Goal: Find specific page/section: Find specific page/section

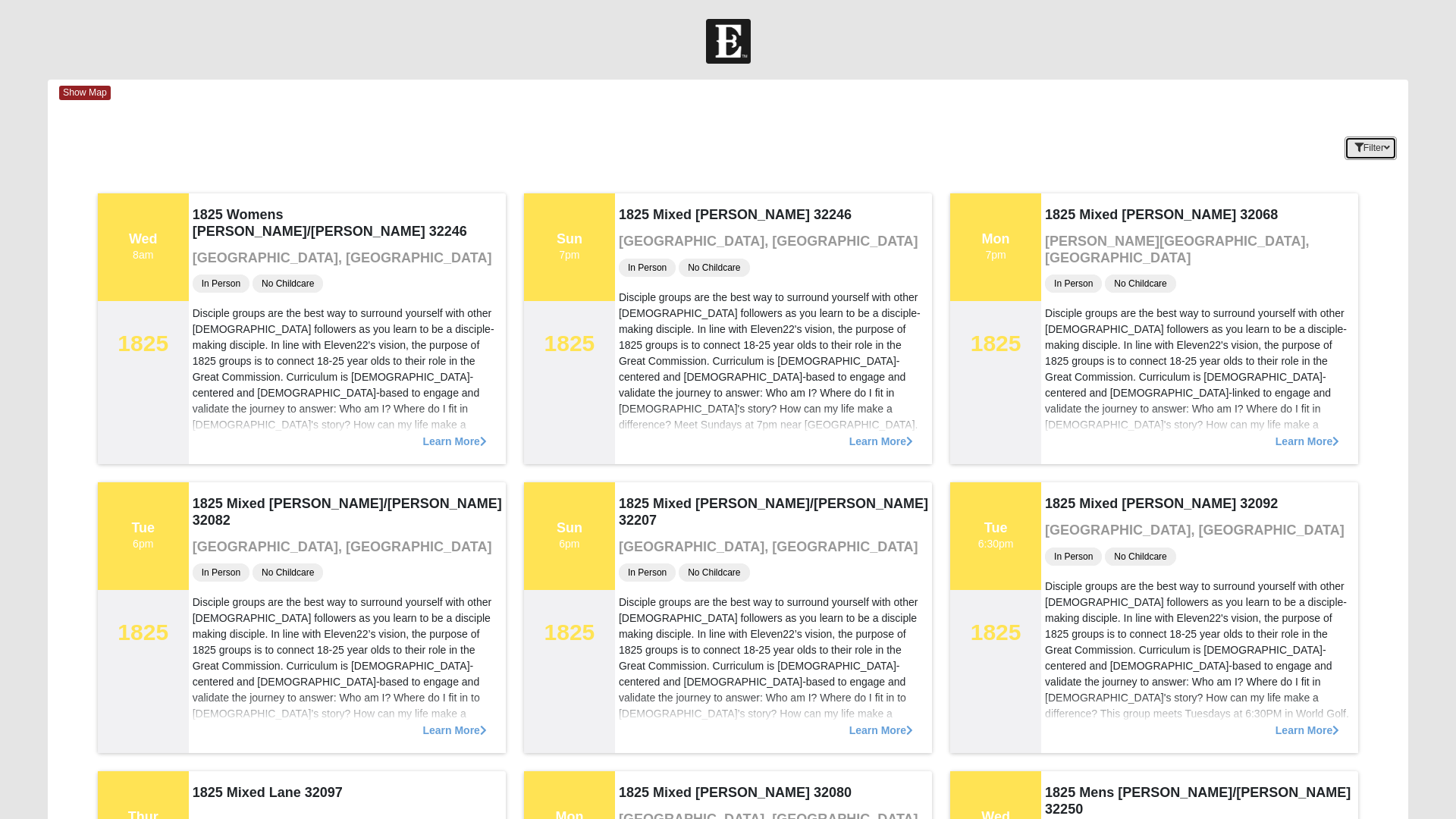
click at [1369, 159] on button "Filter" at bounding box center [1371, 149] width 52 height 24
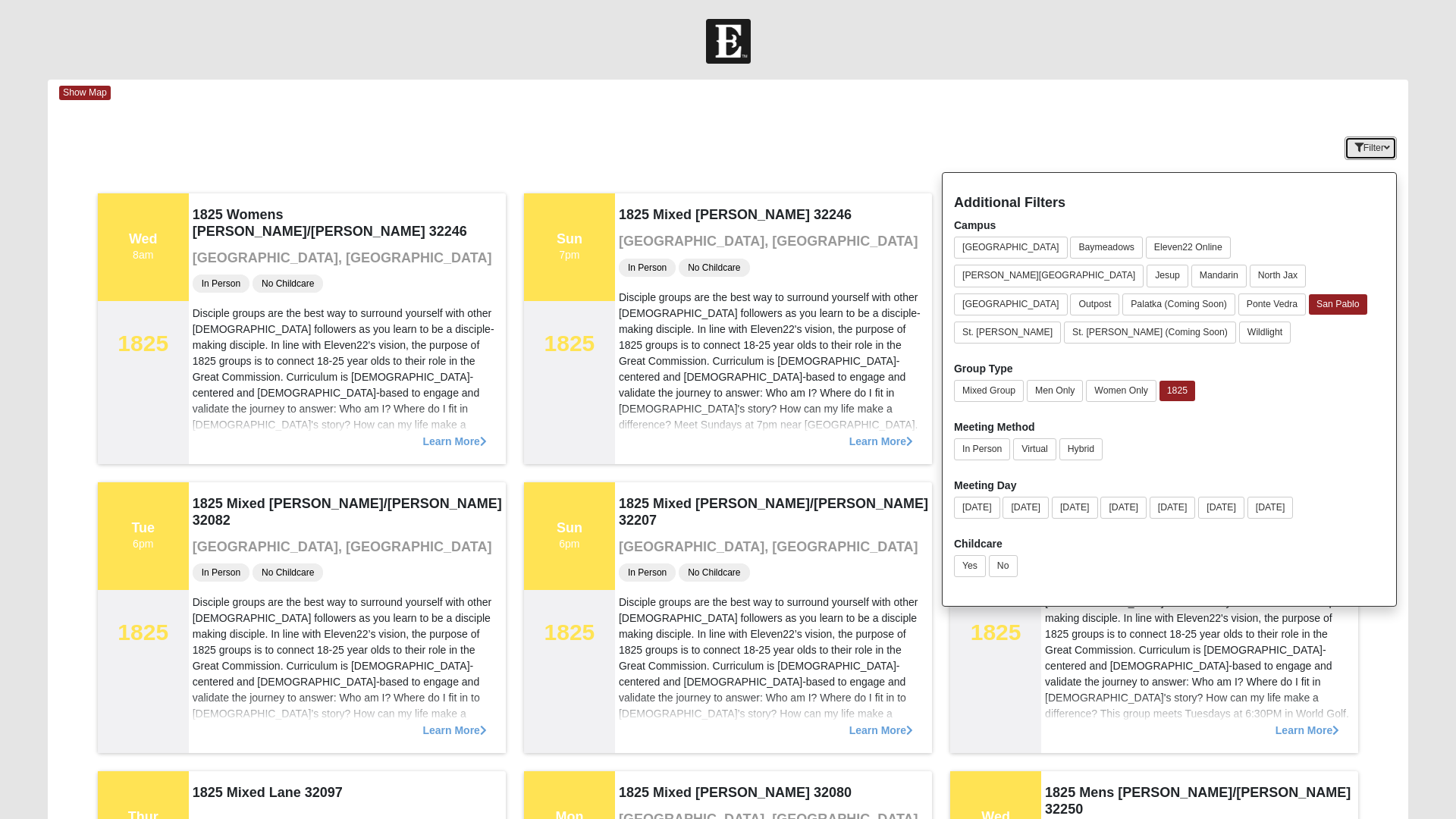
click at [1385, 151] on icon "button" at bounding box center [1387, 147] width 6 height 9
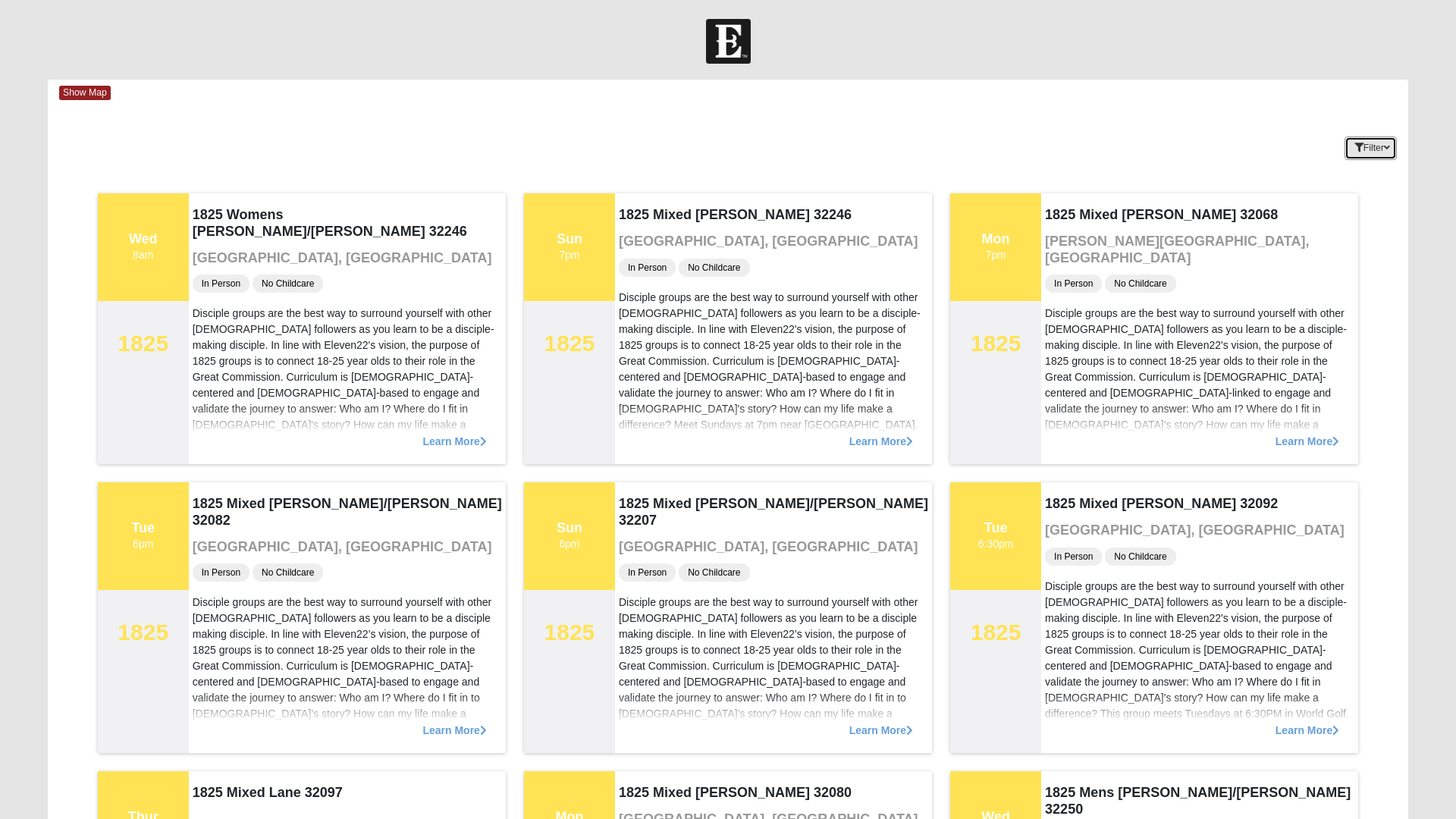
click at [1374, 153] on button "Filter" at bounding box center [1371, 149] width 52 height 24
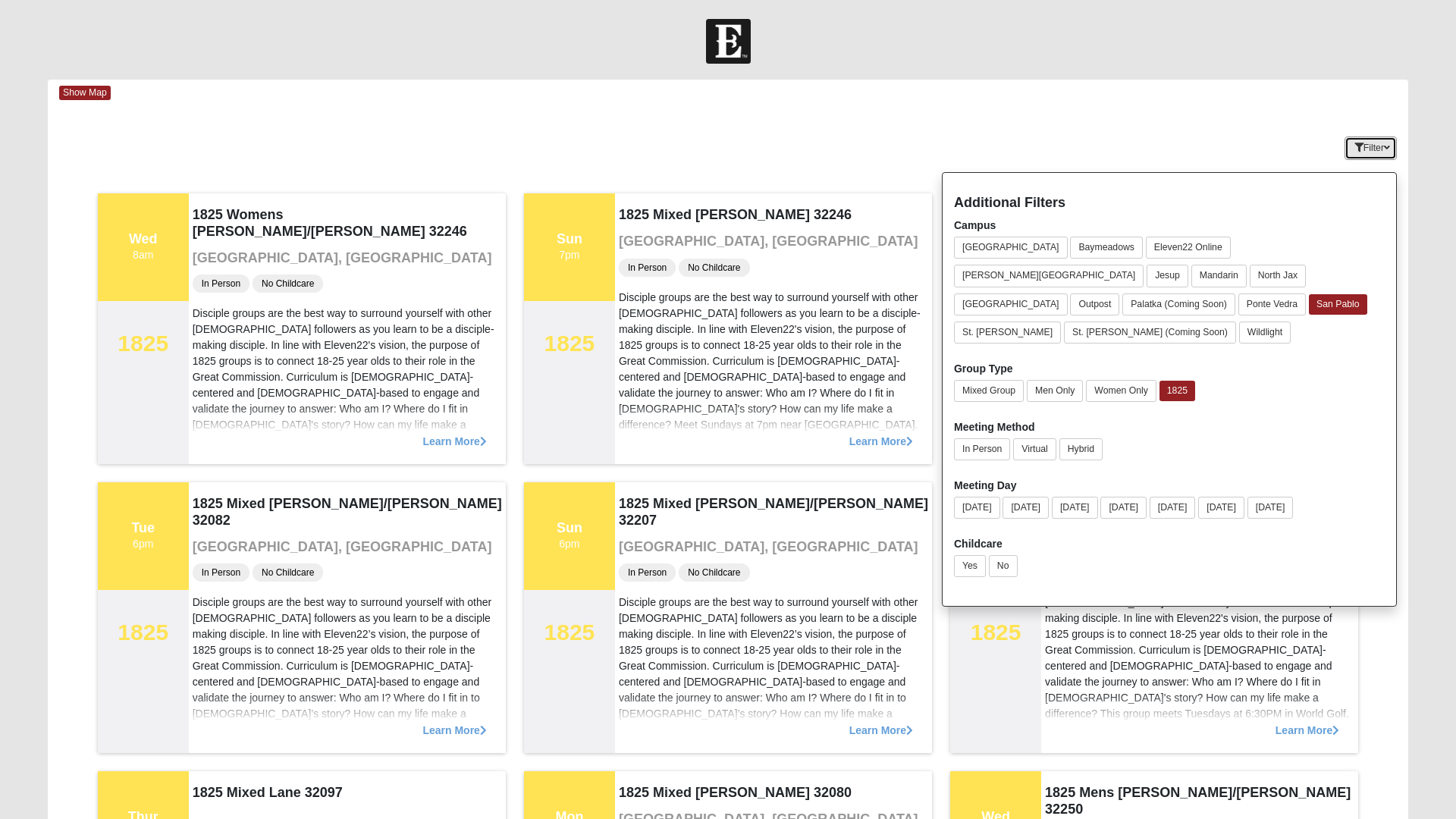
click at [1374, 148] on button "Filter" at bounding box center [1371, 149] width 52 height 24
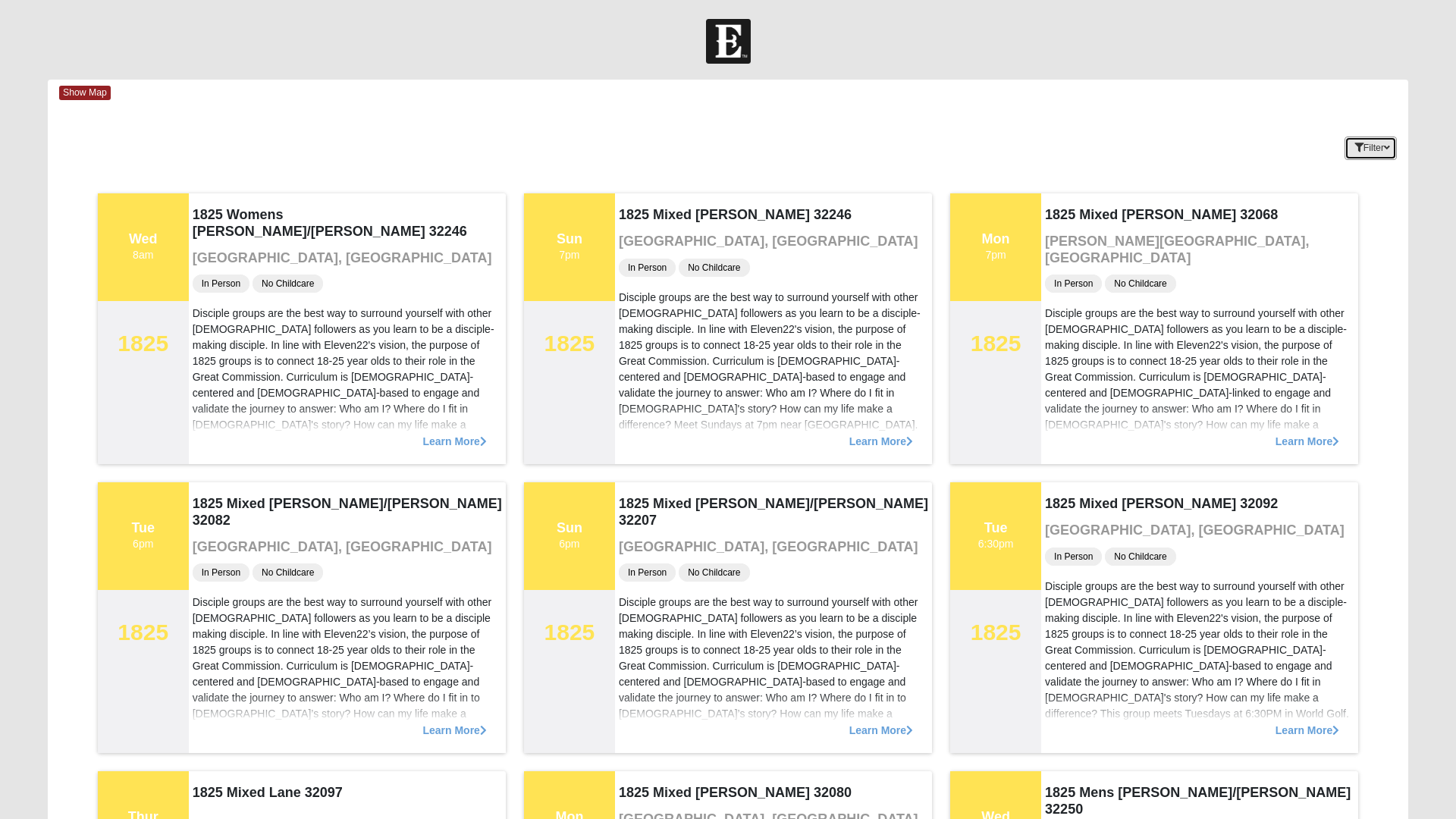
click at [1373, 153] on button "Filter" at bounding box center [1371, 149] width 52 height 24
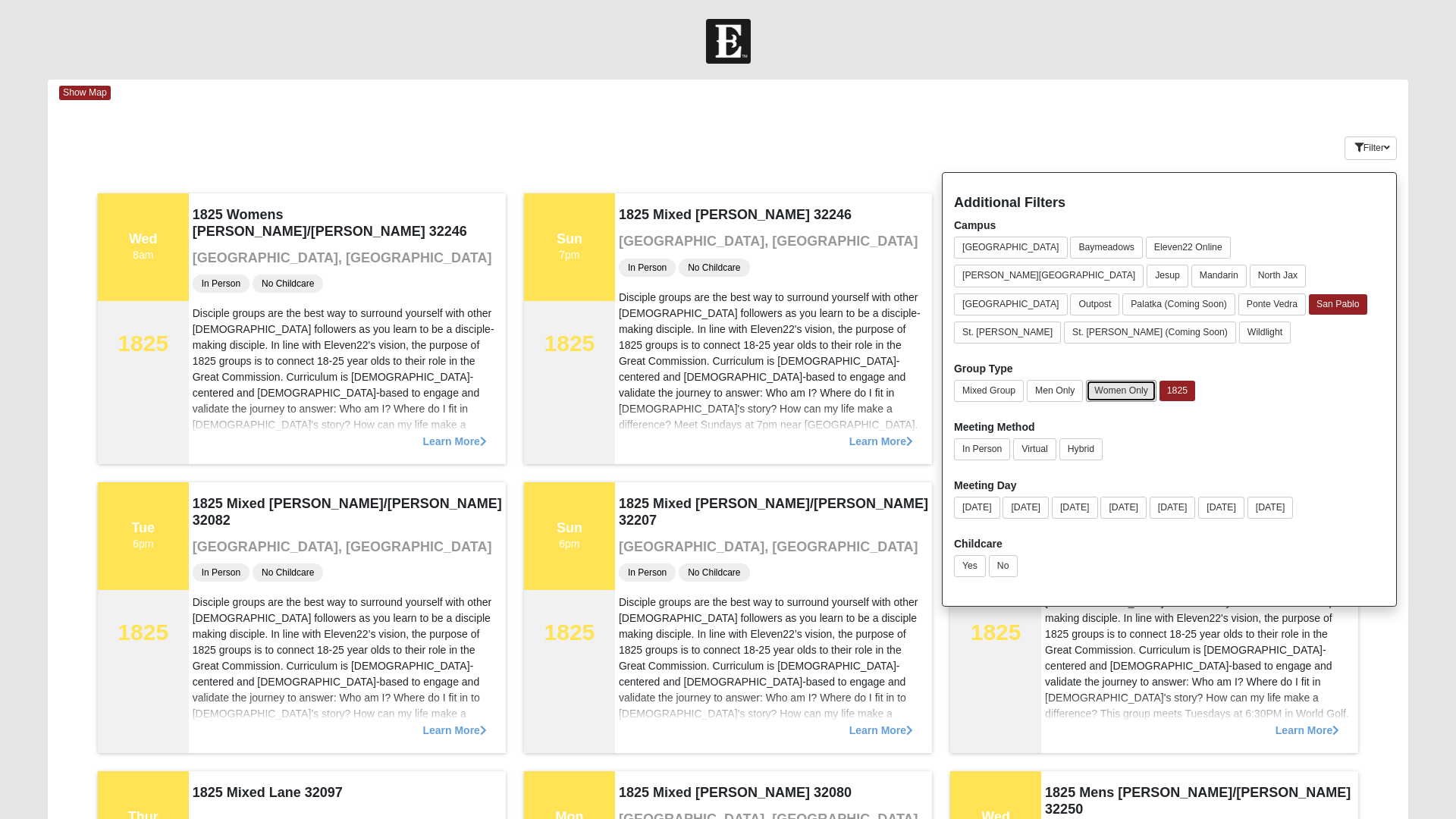
click at [1126, 380] on button "Women Only" at bounding box center [1121, 391] width 71 height 22
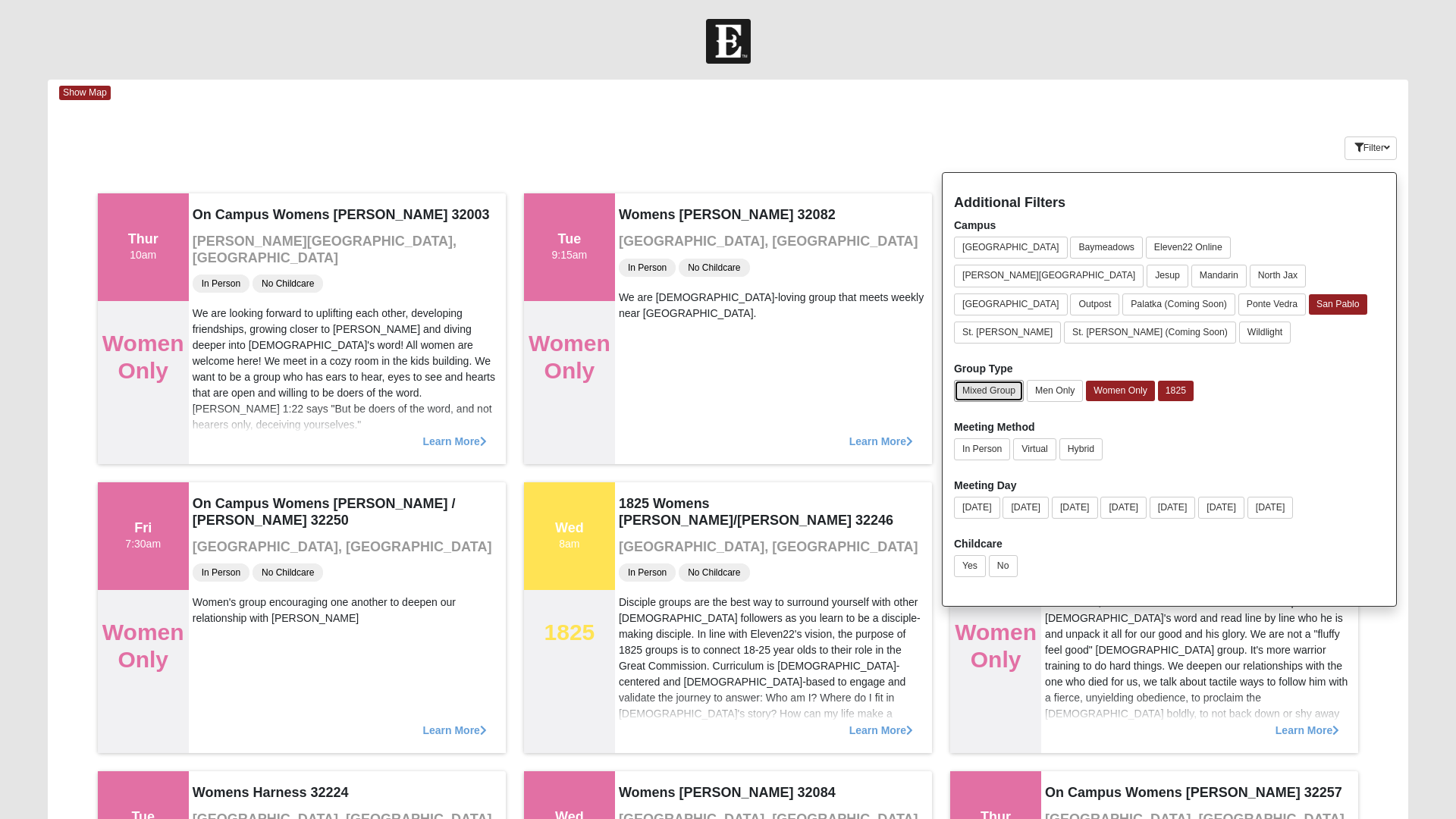
click at [987, 380] on button "Mixed Group" at bounding box center [989, 391] width 70 height 22
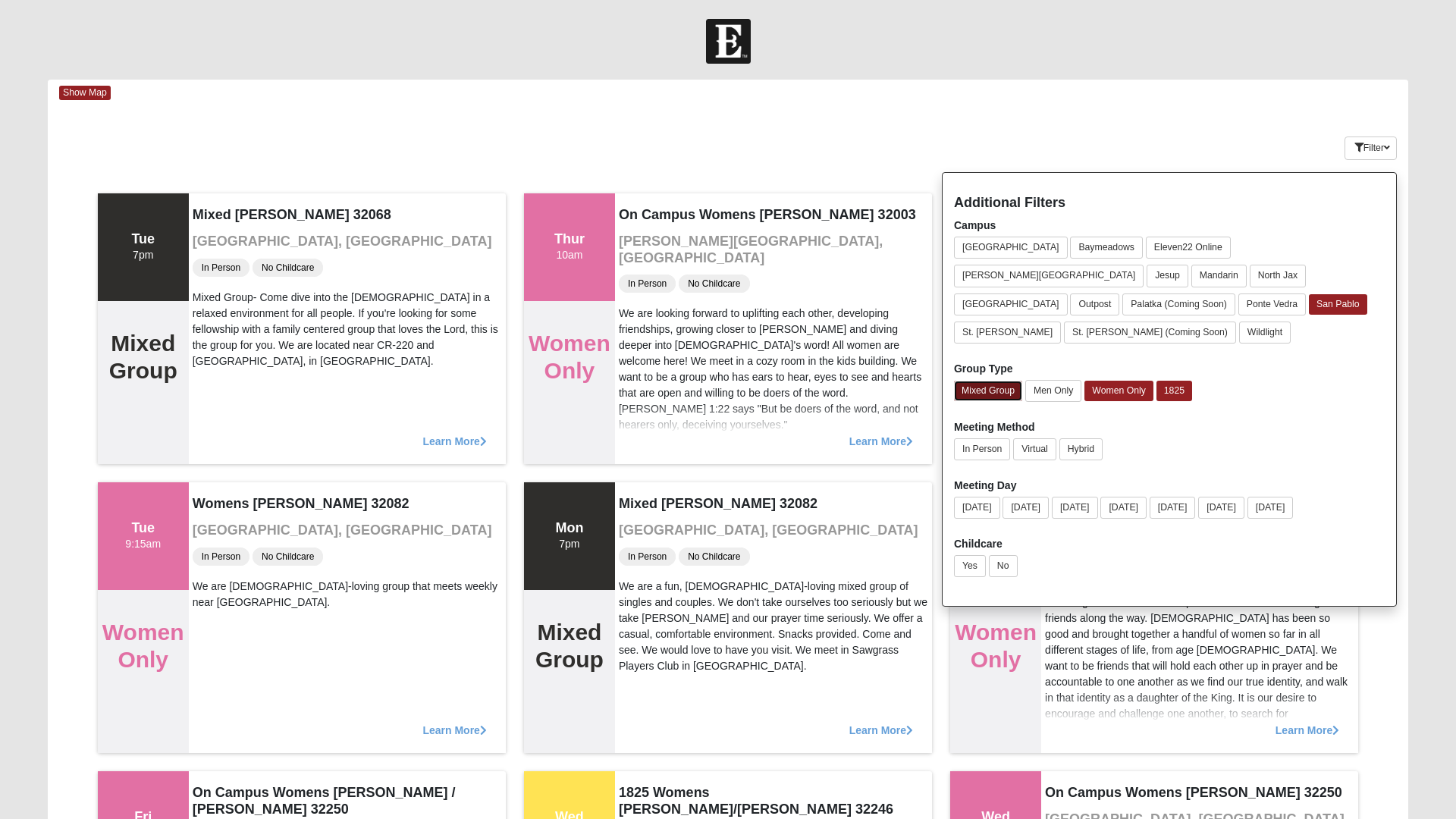
click at [994, 381] on button "Mixed Group" at bounding box center [988, 391] width 68 height 21
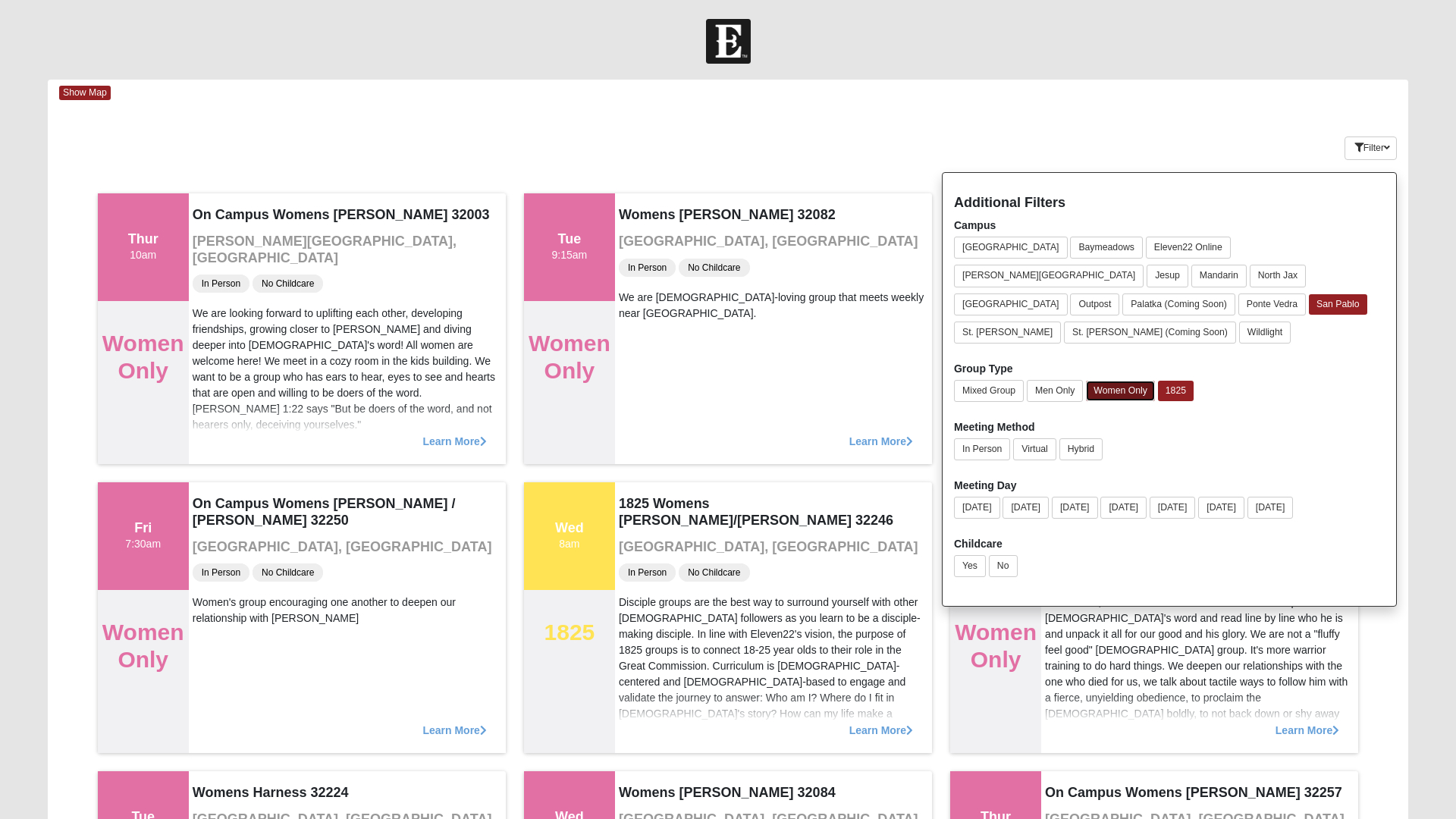
click at [1127, 381] on button "Women Only" at bounding box center [1120, 391] width 69 height 21
click at [1180, 381] on button "1825" at bounding box center [1176, 391] width 36 height 21
